Goal: Use online tool/utility: Utilize a website feature to perform a specific function

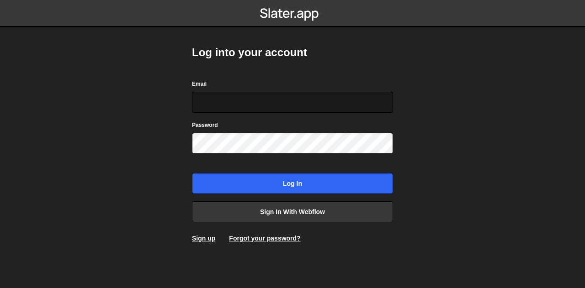
type input "[EMAIL_ADDRESS][DOMAIN_NAME]"
click at [256, 98] on input "[EMAIL_ADDRESS][DOMAIN_NAME]" at bounding box center [292, 102] width 201 height 21
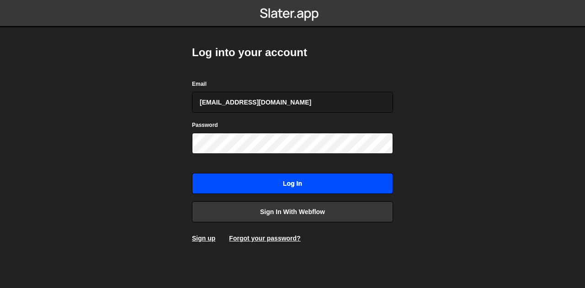
click at [260, 186] on input "Log in" at bounding box center [292, 183] width 201 height 21
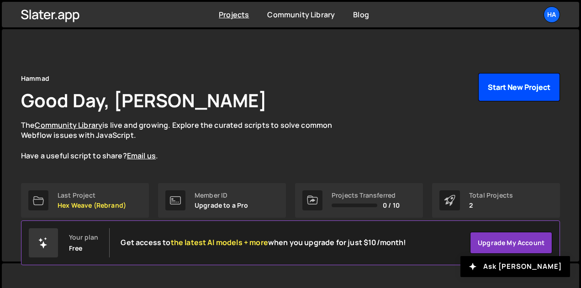
click at [510, 81] on button "Start New Project" at bounding box center [520, 87] width 82 height 28
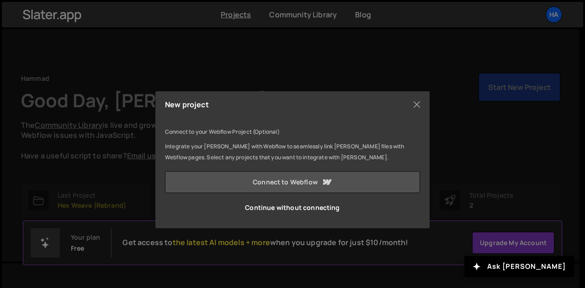
click at [314, 179] on link "Connect to Webflow" at bounding box center [292, 182] width 255 height 22
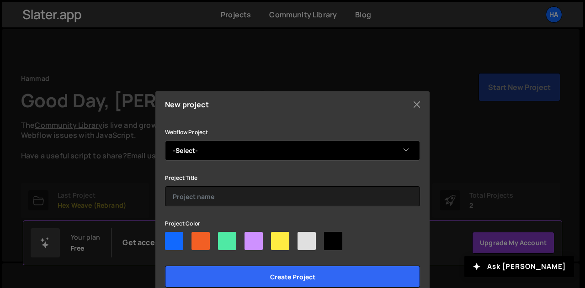
click at [323, 153] on select "-Select- DentAds" at bounding box center [292, 151] width 255 height 20
select select "68973aaa28d84e51c175114e"
click at [165, 141] on select "-Select- DentAds" at bounding box center [292, 151] width 255 height 20
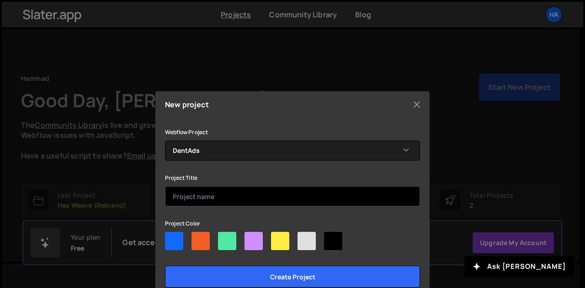
click at [242, 196] on input "text" at bounding box center [292, 196] width 255 height 20
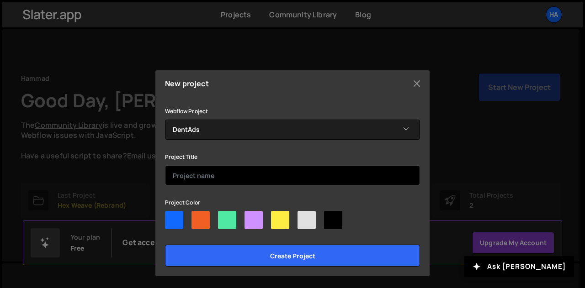
scroll to position [21, 0]
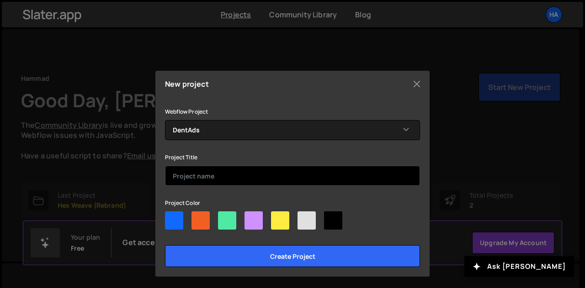
click at [213, 176] on input "text" at bounding box center [292, 176] width 255 height 20
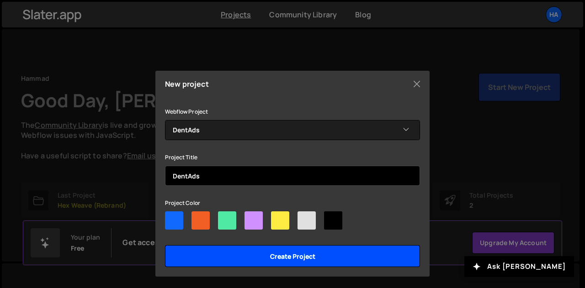
type input "DentAds"
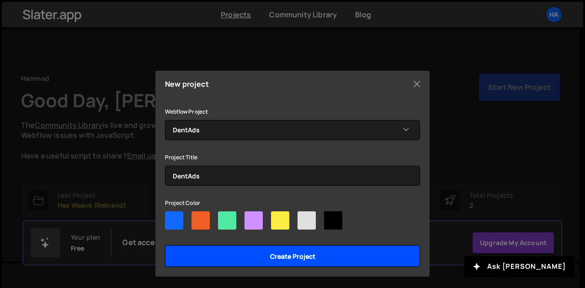
click at [286, 254] on input "Create project" at bounding box center [292, 256] width 255 height 22
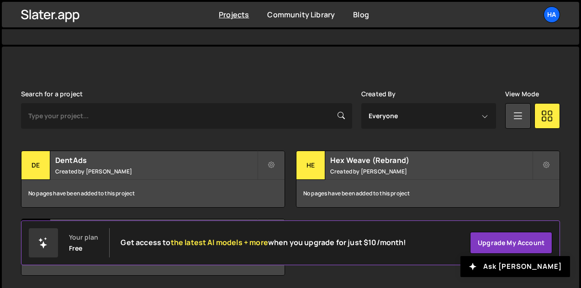
scroll to position [249, 0]
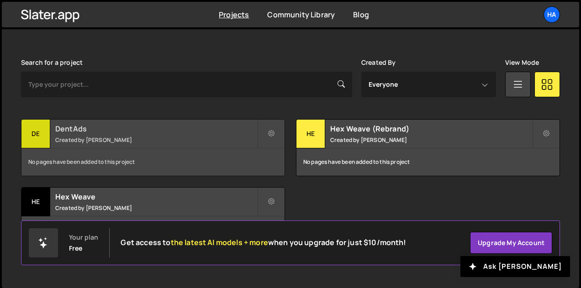
click at [79, 127] on h2 "DentAds" at bounding box center [156, 129] width 202 height 10
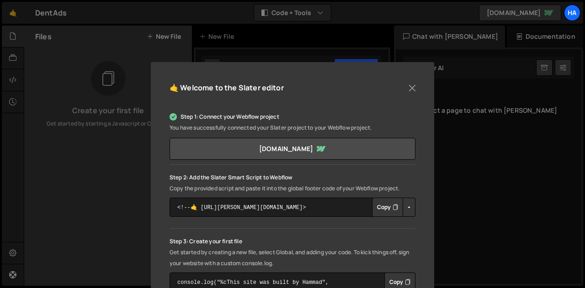
scroll to position [49, 0]
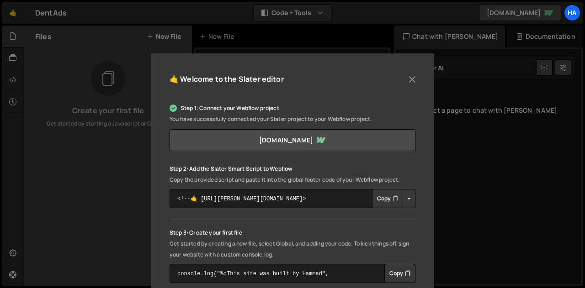
click at [380, 197] on button "Copy" at bounding box center [387, 198] width 31 height 19
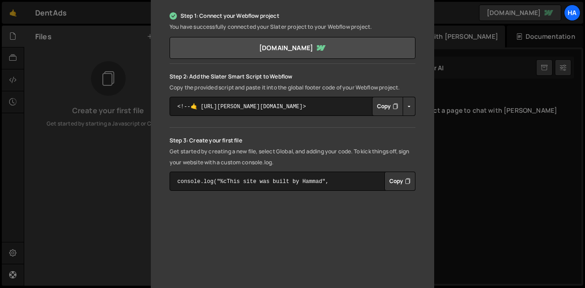
scroll to position [140, 0]
click at [383, 110] on button "Copy" at bounding box center [387, 107] width 31 height 19
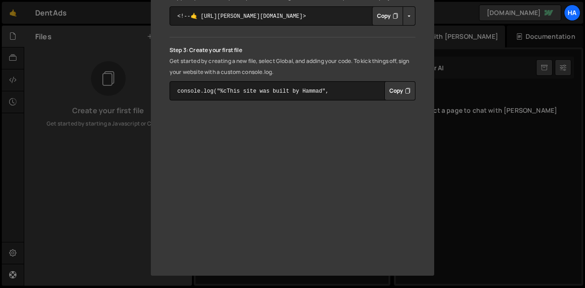
click at [461, 187] on div "🤙 Welcome to the Slater editor Step 1: Connect your Webflow project You have su…" at bounding box center [292, 144] width 585 height 288
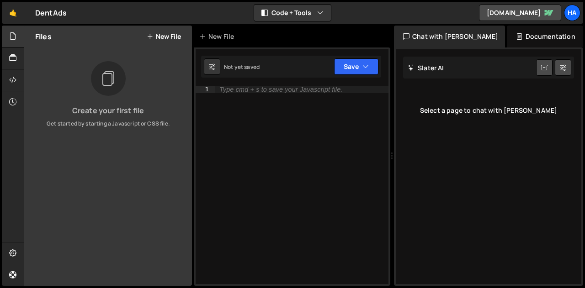
click at [158, 33] on button "New File" at bounding box center [164, 36] width 34 height 7
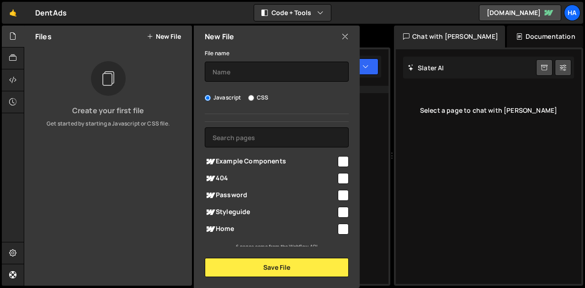
scroll to position [0, 0]
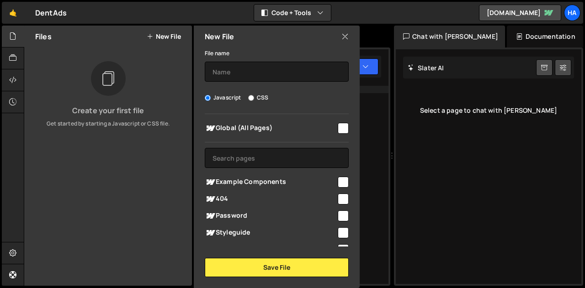
click at [338, 128] on input "checkbox" at bounding box center [343, 128] width 11 height 11
checkbox input "true"
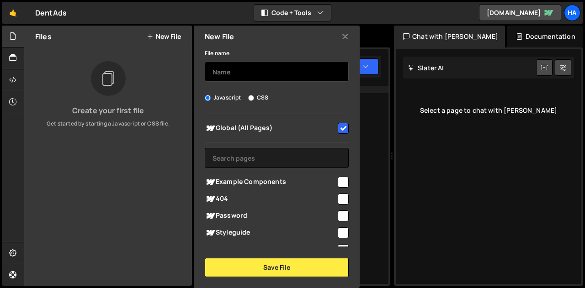
click at [247, 74] on input "text" at bounding box center [277, 72] width 144 height 20
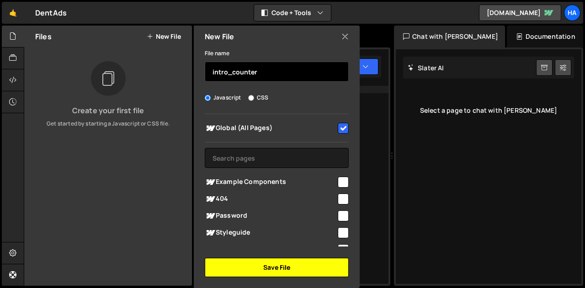
type input "intro_counter"
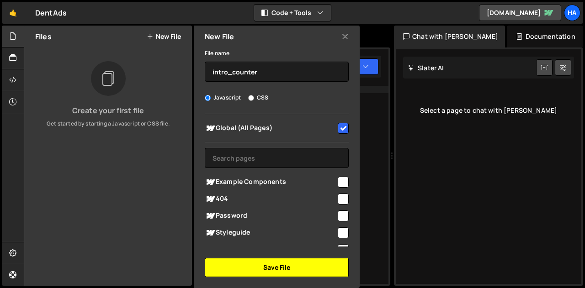
click at [286, 267] on button "Save File" at bounding box center [277, 267] width 144 height 19
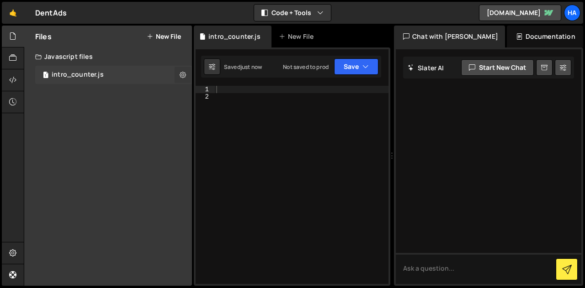
click at [180, 74] on icon at bounding box center [183, 74] width 6 height 9
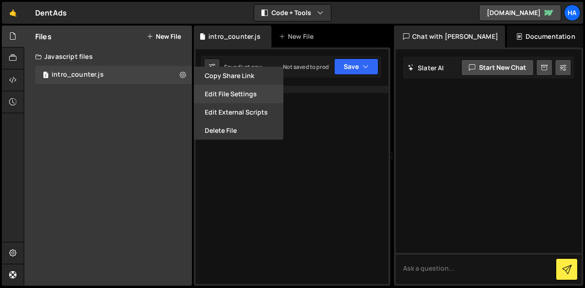
click at [236, 95] on button "Edit File Settings" at bounding box center [239, 94] width 90 height 18
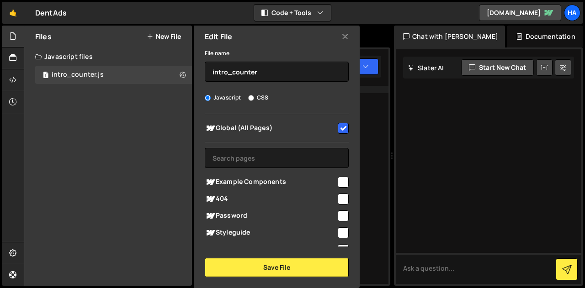
click at [345, 39] on icon at bounding box center [344, 37] width 7 height 10
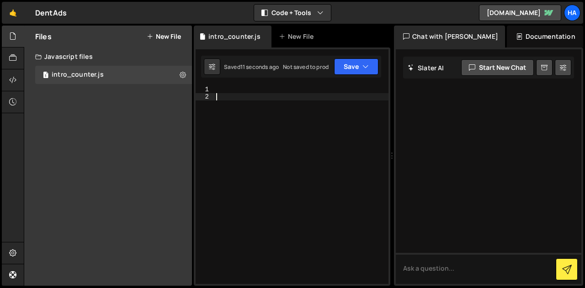
click at [244, 93] on div at bounding box center [301, 192] width 174 height 213
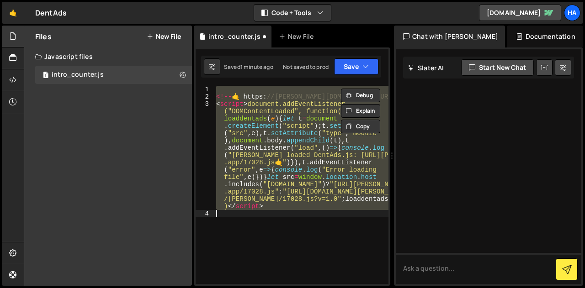
paste textarea "</script>"
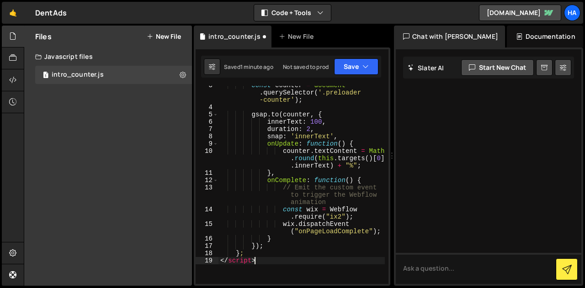
scroll to position [18, 0]
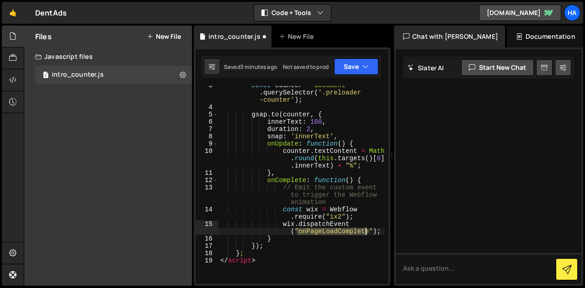
drag, startPoint x: 296, startPoint y: 231, endPoint x: 367, endPoint y: 233, distance: 70.4
click at [367, 233] on div "const counter = document . querySelector ( '.preloader -counter' ) ; gsap . to …" at bounding box center [301, 196] width 166 height 228
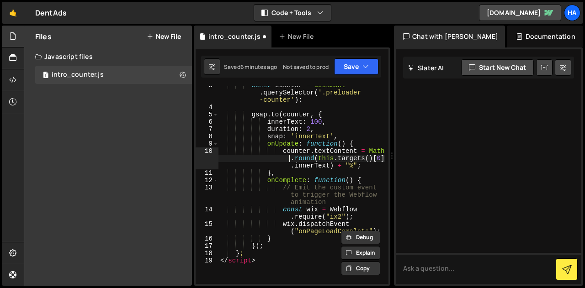
click at [273, 162] on div "const counter = document . querySelector ( '.preloader -counter' ) ; gsap . to …" at bounding box center [301, 196] width 166 height 228
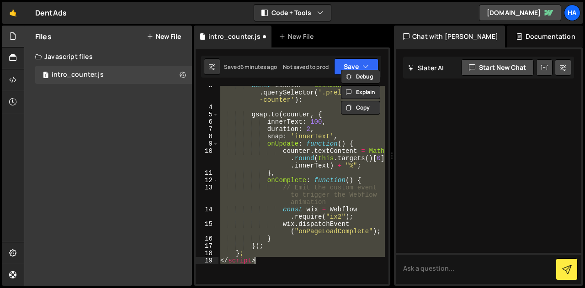
paste textarea
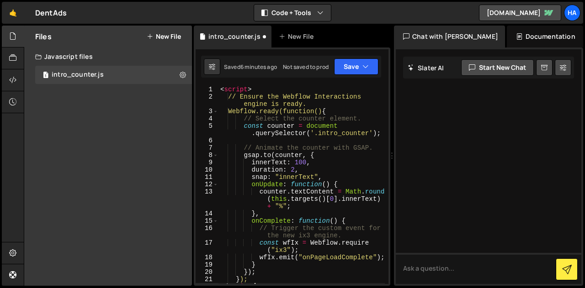
scroll to position [0, 0]
click at [342, 67] on button "Save" at bounding box center [356, 67] width 44 height 16
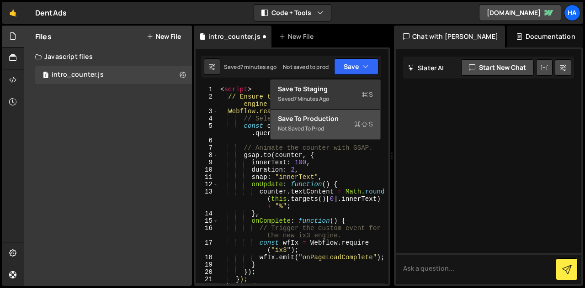
click at [316, 124] on div "Not saved to prod" at bounding box center [325, 128] width 95 height 11
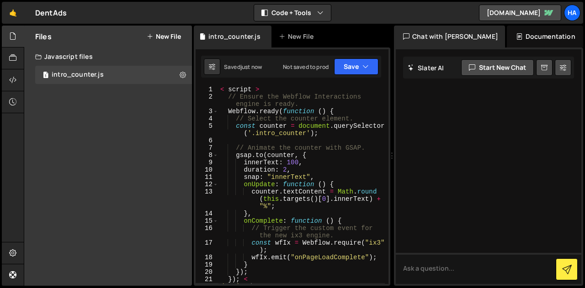
type textarea "< script >"
drag, startPoint x: 264, startPoint y: 88, endPoint x: 218, endPoint y: 87, distance: 45.3
click at [218, 87] on div "< script > // Ensure the Webflow Interactions engine is ready. Webflow . ready …" at bounding box center [301, 192] width 166 height 213
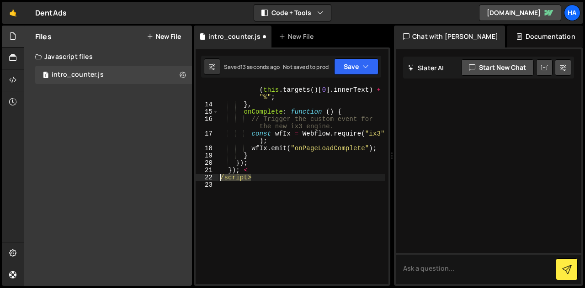
drag, startPoint x: 261, startPoint y: 180, endPoint x: 218, endPoint y: 178, distance: 43.0
click at [218, 178] on div "13 14 15 16 17 18 19 20 21 22 23 counter . textContent = Math . round ( this . …" at bounding box center [292, 185] width 193 height 198
type textarea "/script>"
click at [258, 171] on div "counter . textContent = Math . round ( this . targets ( ) [ 0 ] . innerText ) +…" at bounding box center [301, 193] width 166 height 228
click at [343, 72] on button "Save" at bounding box center [356, 67] width 44 height 16
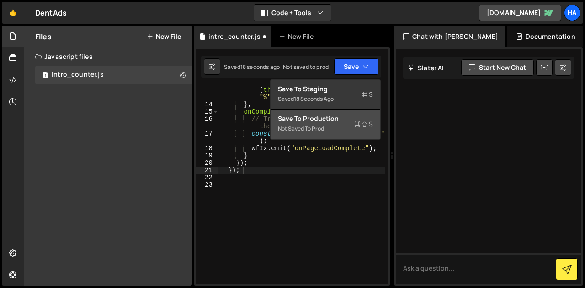
click at [336, 122] on div "Save to Production S" at bounding box center [325, 118] width 95 height 9
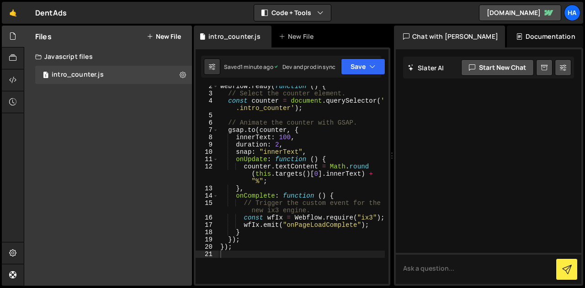
scroll to position [18, 0]
click at [299, 151] on div "Webflow . ready ( function ( ) { // Select the counter element. const counter =…" at bounding box center [301, 188] width 166 height 213
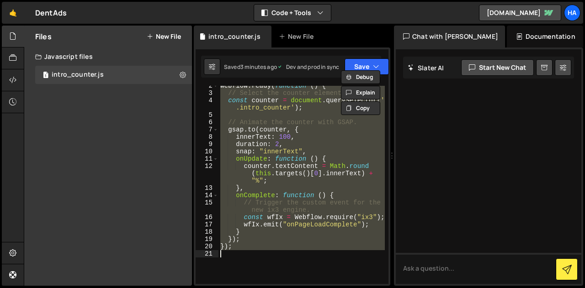
paste textarea
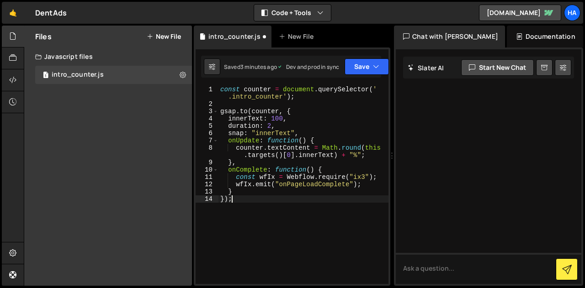
scroll to position [0, 0]
click at [303, 155] on div "const counter = document . querySelector ( ' .intro_counter' ) ; gsap . to ( co…" at bounding box center [303, 196] width 170 height 220
click at [277, 190] on div "const counter = document . querySelector ( ' .intro_counter' ) ; gsap . to ( co…" at bounding box center [303, 196] width 170 height 220
click at [261, 199] on div "const counter = document . querySelector ( ' .intro_counter' ) ; gsap . to ( co…" at bounding box center [303, 196] width 170 height 220
click at [367, 65] on icon "button" at bounding box center [365, 66] width 6 height 9
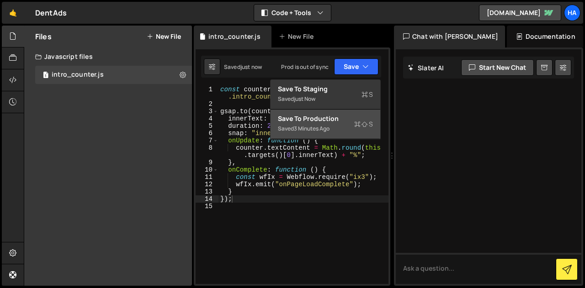
click at [325, 123] on div "Saved 3 minutes ago" at bounding box center [325, 128] width 95 height 11
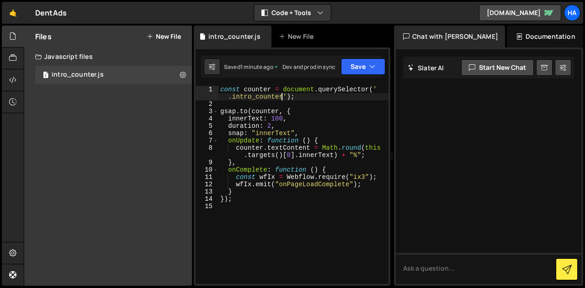
click at [280, 97] on div "const counter = document . querySelector ( ' .intro_counter' ) ; gsap . to ( co…" at bounding box center [303, 196] width 170 height 220
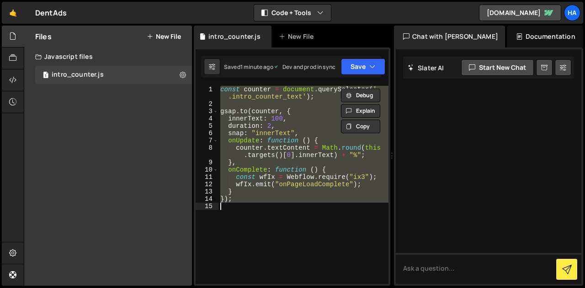
paste textarea "</script>"
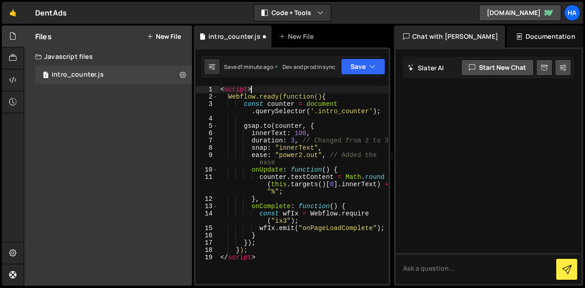
click at [256, 87] on div "< script > Webflow.ready(function() { const counter = document . querySelector …" at bounding box center [303, 192] width 170 height 213
type textarea "< script >"
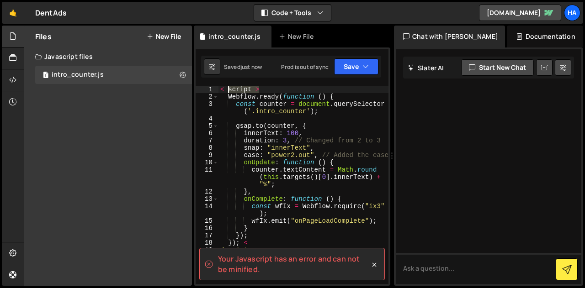
drag, startPoint x: 266, startPoint y: 91, endPoint x: 221, endPoint y: 88, distance: 45.4
click at [221, 88] on div "< script > Webflow . ready ( function ( ) { const counter = document . querySel…" at bounding box center [303, 192] width 170 height 213
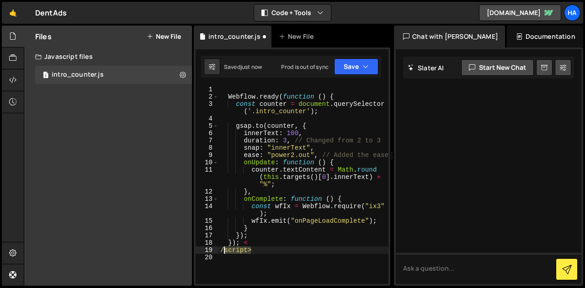
drag, startPoint x: 255, startPoint y: 254, endPoint x: 221, endPoint y: 254, distance: 33.8
click at [221, 254] on div "Webflow . ready ( function ( ) { const counter = document . querySelector ( '.i…" at bounding box center [303, 192] width 170 height 213
type textarea "/script>"
type textarea "});"
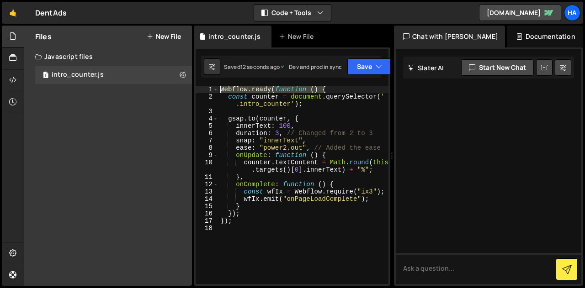
drag, startPoint x: 328, startPoint y: 87, endPoint x: 222, endPoint y: 89, distance: 106.5
click at [222, 89] on div "Webflow . ready ( function ( ) { const counter = document . querySelector ( ' .…" at bounding box center [303, 192] width 170 height 213
click at [333, 89] on div "Webflow . ready ( function ( ) { const counter = document . querySelector ( ' .…" at bounding box center [303, 185] width 170 height 198
click at [333, 89] on div "Webflow . ready ( function ( ) { const counter = document . querySelector ( ' .…" at bounding box center [303, 192] width 170 height 213
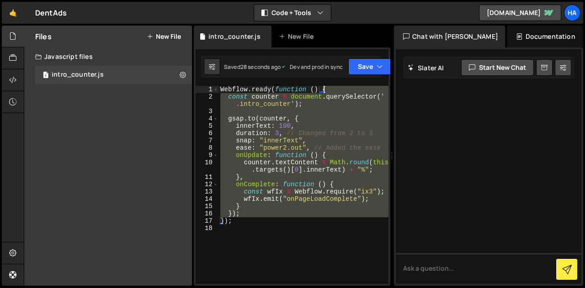
click at [333, 89] on div "Webflow . ready ( function ( ) { const counter = document . querySelector ( ' .…" at bounding box center [303, 192] width 170 height 213
click at [333, 89] on div "Webflow . ready ( function ( ) { const counter = document . querySelector ( ' .…" at bounding box center [303, 185] width 170 height 198
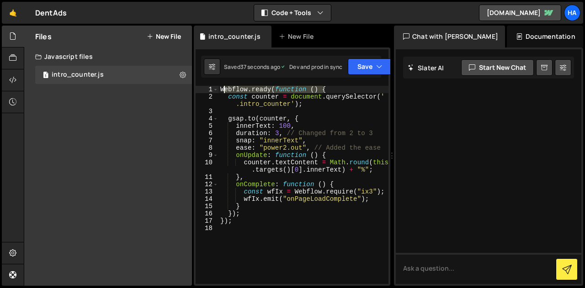
drag, startPoint x: 333, startPoint y: 89, endPoint x: 222, endPoint y: 89, distance: 110.6
click at [222, 89] on div "Webflow . ready ( function ( ) { const counter = document . querySelector ( ' .…" at bounding box center [303, 192] width 170 height 213
type textarea "W"
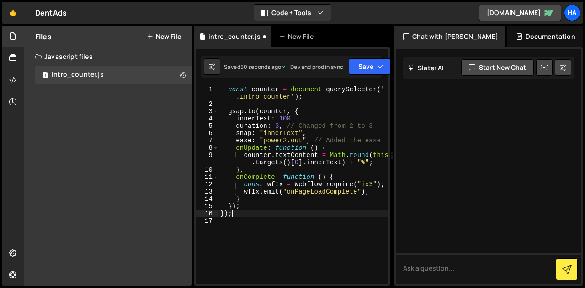
click at [234, 213] on div "const counter = document . querySelector ( ' .intro_counter' ) ; gsap . to ( co…" at bounding box center [303, 196] width 170 height 220
type textarea "});"
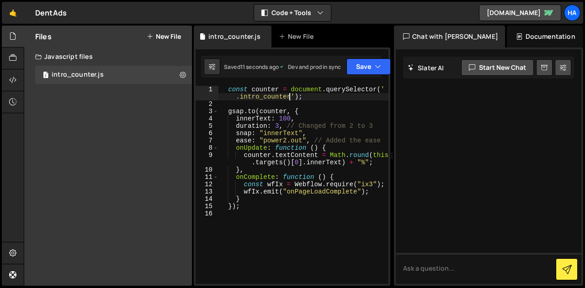
click at [287, 97] on div "const counter = document . querySelector ( ' .intro_counter' ) ; gsap . to ( co…" at bounding box center [303, 196] width 170 height 220
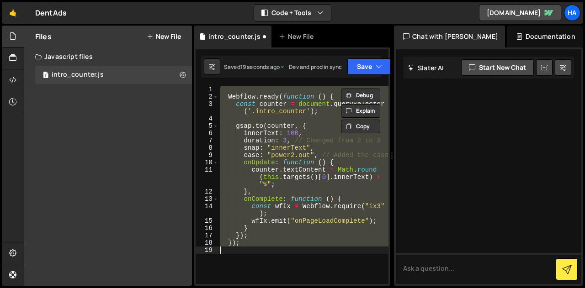
click at [309, 153] on div "Webflow . ready ( function ( ) { const counter = document . querySelector ( '.i…" at bounding box center [303, 185] width 170 height 198
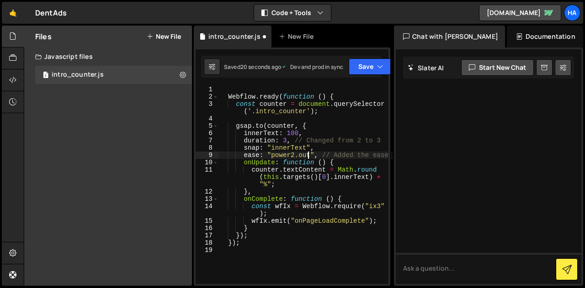
click at [303, 109] on div "Webflow . ready ( function ( ) { const counter = document . querySelector ( '.i…" at bounding box center [303, 192] width 170 height 213
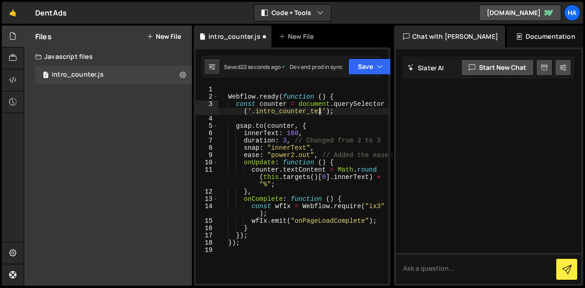
type textarea "const counter = document.querySelector('.intro_counter_text');"
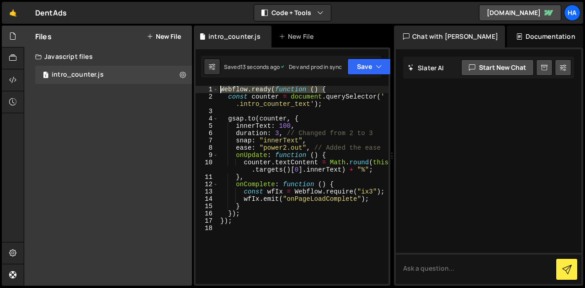
drag, startPoint x: 328, startPoint y: 88, endPoint x: 211, endPoint y: 88, distance: 116.5
click at [211, 88] on div "1 2 3 4 5 6 7 8 9 10 11 12 13 14 15 16 17 18 Webflow . ready ( function ( ) { c…" at bounding box center [292, 185] width 193 height 198
type textarea "Webflow.ready(function () {"
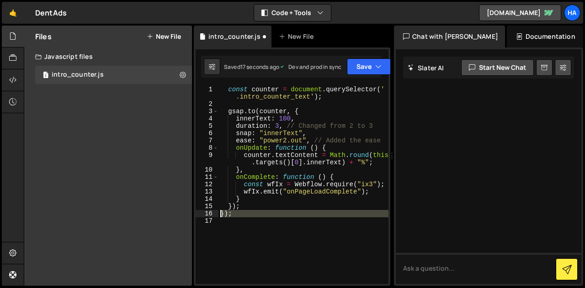
drag, startPoint x: 237, startPoint y: 218, endPoint x: 214, endPoint y: 215, distance: 23.5
click at [214, 215] on div "const counter = document.querySelector('.intro_counter_text'); 1 2 3 4 5 6 7 8 …" at bounding box center [292, 185] width 193 height 198
type textarea "});"
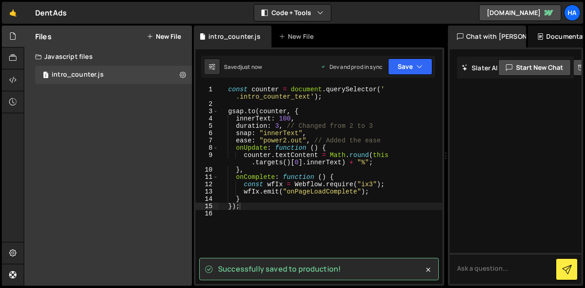
drag, startPoint x: 393, startPoint y: 131, endPoint x: 441, endPoint y: 136, distance: 48.3
click at [441, 136] on div "Files New File Create your first file Get started by starting a Javascript or C…" at bounding box center [304, 156] width 561 height 261
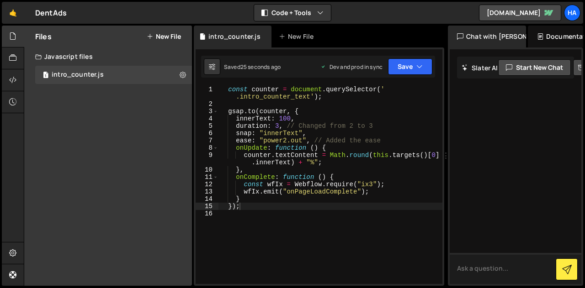
click at [476, 265] on textarea at bounding box center [516, 268] width 132 height 31
type textarea "remove percentage"
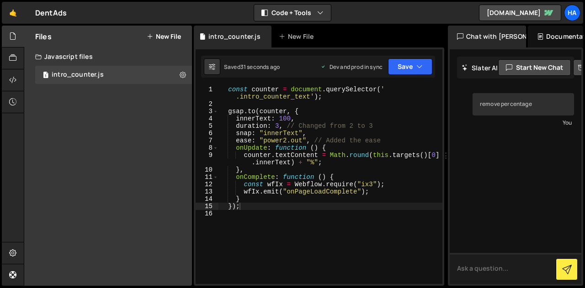
scroll to position [93, 0]
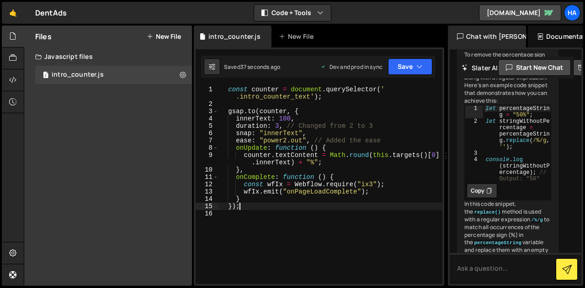
click at [383, 205] on div "const counter = document . querySelector ( ' .intro_counter_text' ) ; gsap . to…" at bounding box center [330, 196] width 224 height 220
type textarea "});"
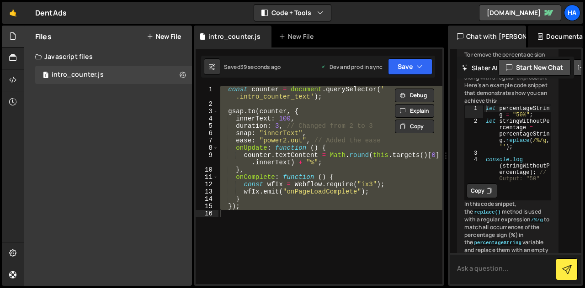
click at [479, 271] on textarea at bounding box center [516, 268] width 132 height 31
paste textarea "const counter = document.querySelector('.intro_counter_text'); gsap.to(counter,…"
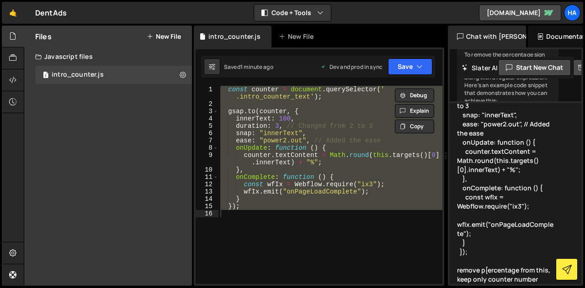
scroll to position [84, 0]
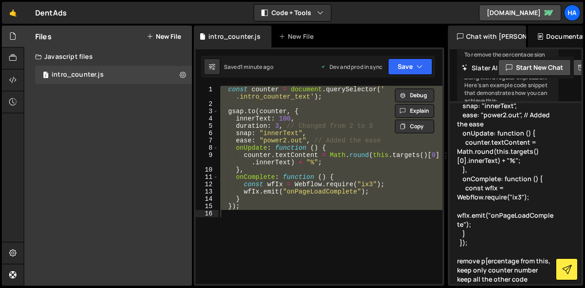
type textarea "const counter = document.querySelector('.intro_counter_text'); gsap.to(counter,…"
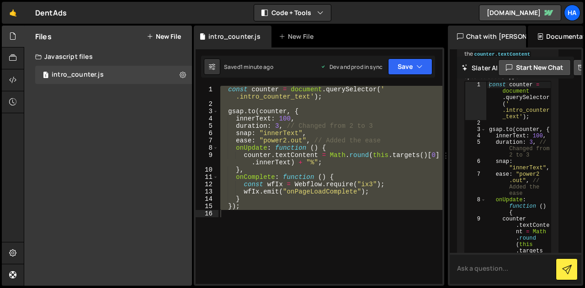
scroll to position [591, 0]
click at [317, 163] on div "const counter = document . querySelector ( ' .intro_counter_text' ) ; gsap . to…" at bounding box center [330, 185] width 224 height 198
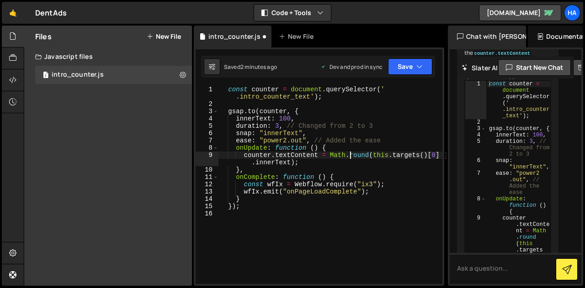
click at [352, 155] on div "const counter = document . querySelector ( ' .intro_counter_text' ) ; gsap . to…" at bounding box center [330, 196] width 224 height 220
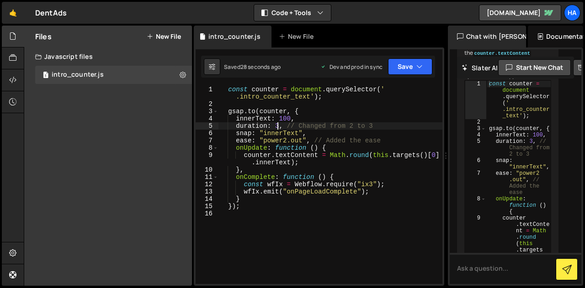
click at [278, 127] on div "const counter = document . querySelector ( ' .intro_counter_text' ) ; gsap . to…" at bounding box center [330, 196] width 224 height 220
click at [289, 142] on div "const counter = document . querySelector ( ' .intro_counter_text' ) ; gsap . to…" at bounding box center [330, 196] width 224 height 220
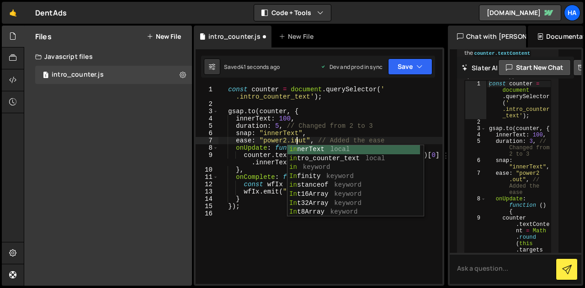
scroll to position [0, 5]
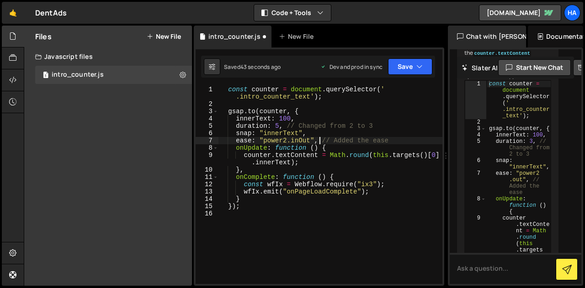
click at [319, 138] on div "const counter = document . querySelector ( ' .intro_counter_text' ) ; gsap . to…" at bounding box center [330, 196] width 224 height 220
click at [285, 141] on div "const counter = document . querySelector ( ' .intro_counter_text' ) ; gsap . to…" at bounding box center [330, 196] width 224 height 220
click at [318, 166] on div "const counter = document . querySelector ( ' .intro_counter_text' ) ; gsap . to…" at bounding box center [330, 196] width 224 height 220
click at [285, 141] on div "const counter = document . querySelector ( ' .intro_counter_text' ) ; gsap . to…" at bounding box center [330, 196] width 224 height 220
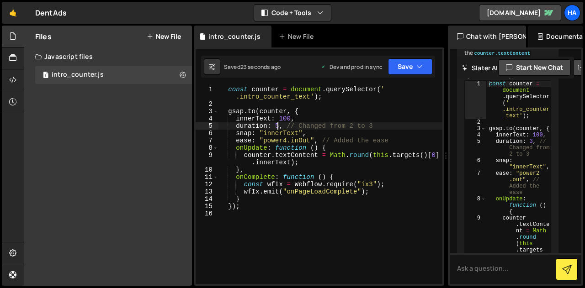
click at [278, 126] on div "const counter = document . querySelector ( ' .intro_counter_text' ) ; gsap . to…" at bounding box center [330, 196] width 224 height 220
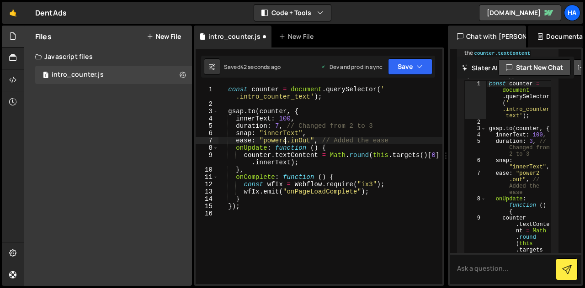
click at [285, 140] on div "const counter = document . querySelector ( ' .intro_counter_text' ) ; gsap . to…" at bounding box center [330, 196] width 224 height 220
click at [286, 208] on div "const counter = document . querySelector ( ' .intro_counter_text' ) ; gsap . to…" at bounding box center [330, 196] width 224 height 220
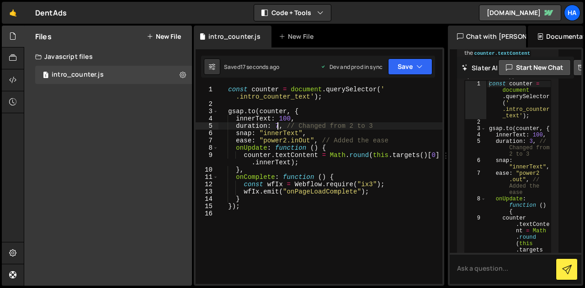
click at [277, 125] on div "const counter = document . querySelector ( ' .intro_counter_text' ) ; gsap . to…" at bounding box center [330, 196] width 224 height 220
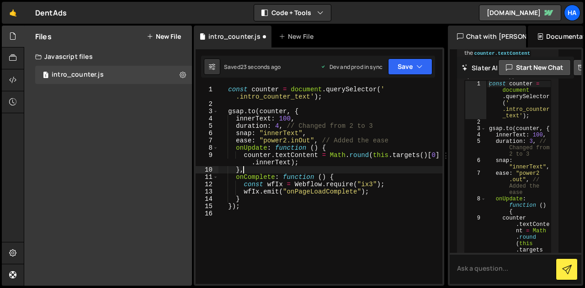
click at [323, 169] on div "const counter = document . querySelector ( ' .intro_counter_text' ) ; gsap . to…" at bounding box center [330, 196] width 224 height 220
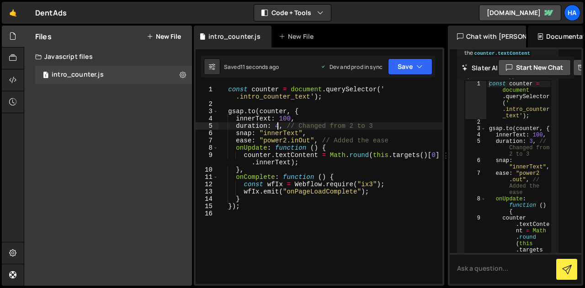
click at [279, 128] on div "const counter = document . querySelector ( ' .intro_counter_text' ) ; gsap . to…" at bounding box center [330, 196] width 224 height 220
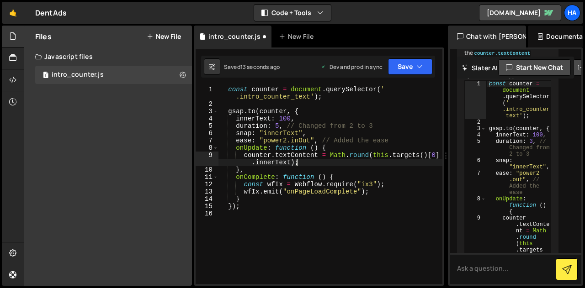
click at [319, 160] on div "const counter = document . querySelector ( ' .intro_counter_text' ) ; gsap . to…" at bounding box center [330, 196] width 224 height 220
type textarea "counter.textContent = Math.round(this.targets()[0].innerText);"
